Goal: Navigation & Orientation: Find specific page/section

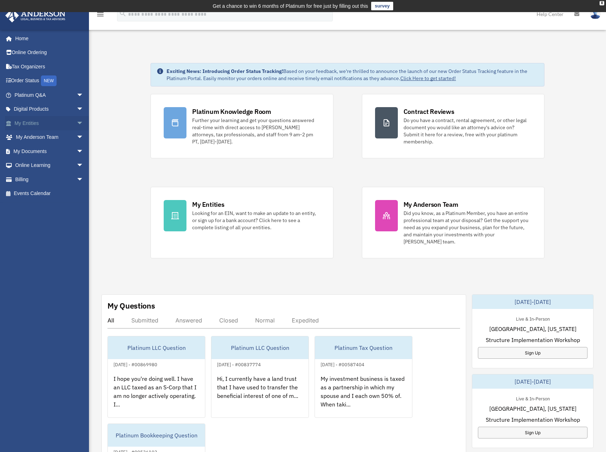
click at [77, 124] on span "arrow_drop_down" at bounding box center [84, 123] width 14 height 15
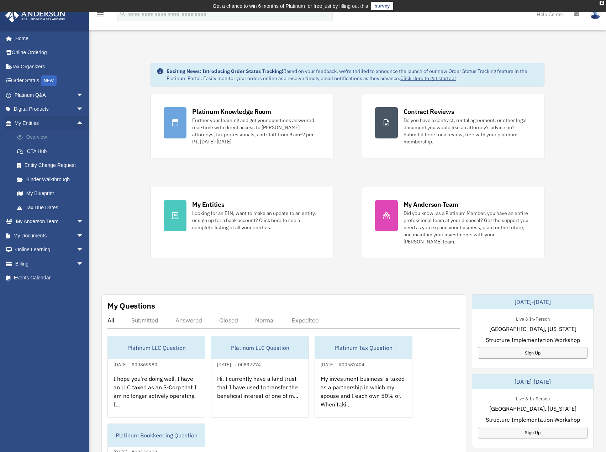
click at [37, 136] on link "Overview" at bounding box center [52, 137] width 84 height 14
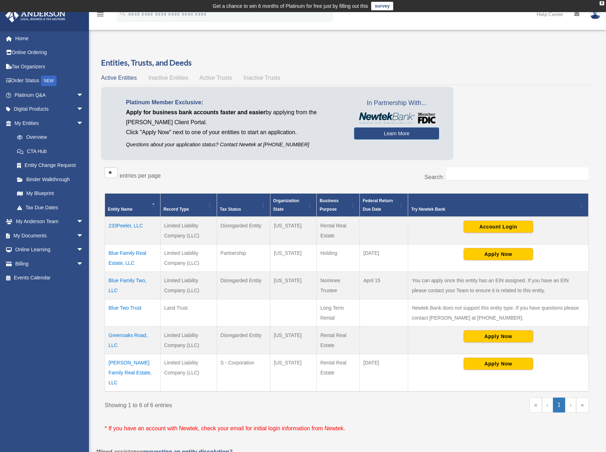
click at [124, 268] on td "Blue Family Real Estate, LLC" at bounding box center [133, 258] width 56 height 27
